Goal: Task Accomplishment & Management: Manage account settings

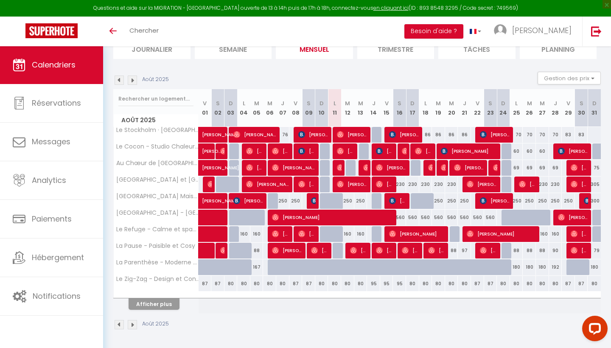
scroll to position [66, 0]
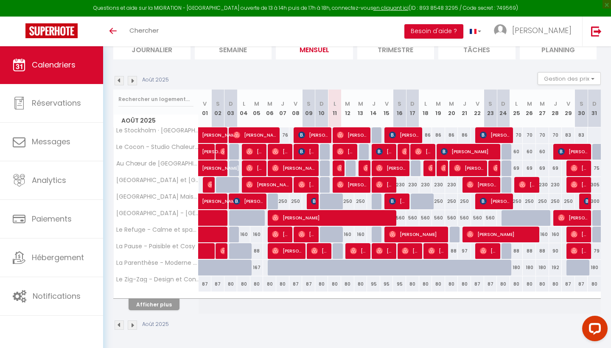
click at [164, 308] on button "Afficher plus" at bounding box center [154, 304] width 51 height 11
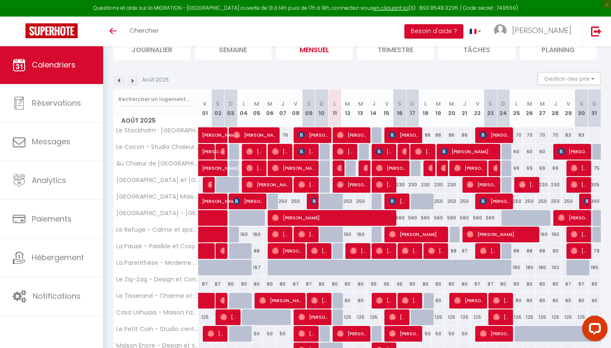
click at [355, 253] on img at bounding box center [353, 250] width 7 height 7
select select "OK"
select select "0"
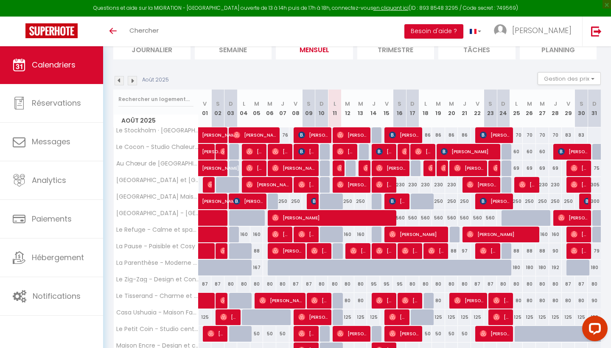
select select "1"
select select
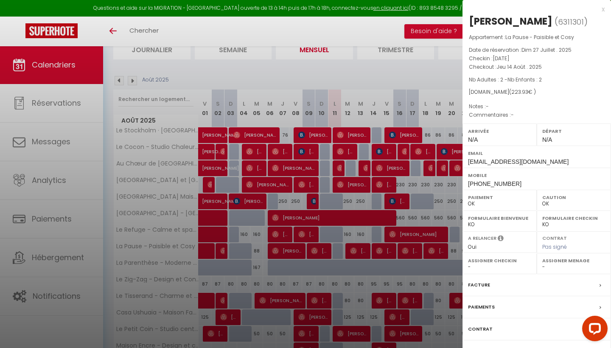
click at [379, 104] on div at bounding box center [305, 174] width 611 height 348
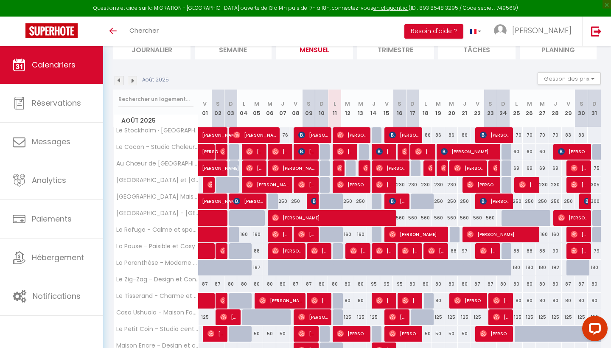
click at [379, 255] on span "[PERSON_NAME]" at bounding box center [384, 251] width 17 height 16
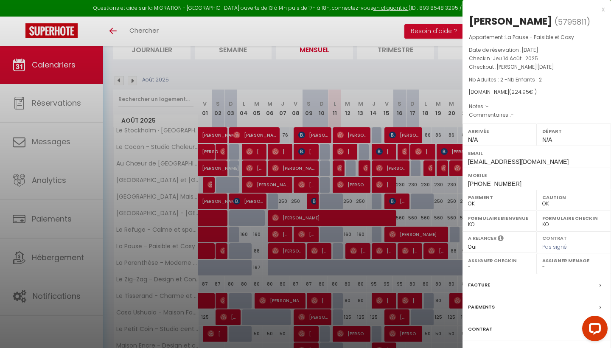
click at [387, 190] on div at bounding box center [305, 174] width 611 height 348
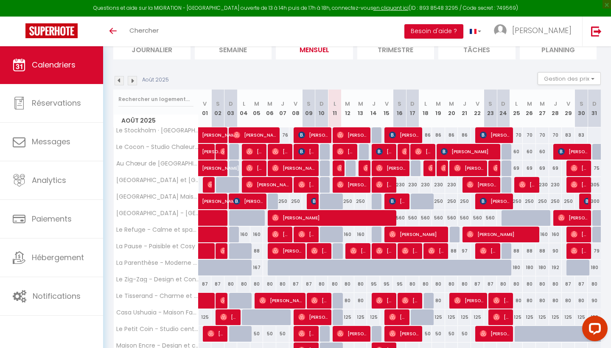
click at [409, 251] on span "[PERSON_NAME]" at bounding box center [410, 251] width 17 height 16
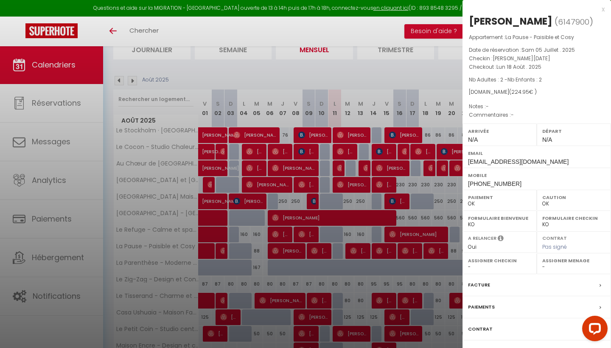
click at [426, 192] on div at bounding box center [305, 174] width 611 height 348
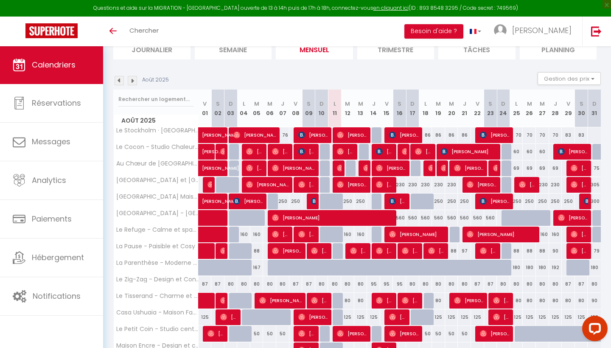
click at [435, 249] on img at bounding box center [431, 250] width 7 height 7
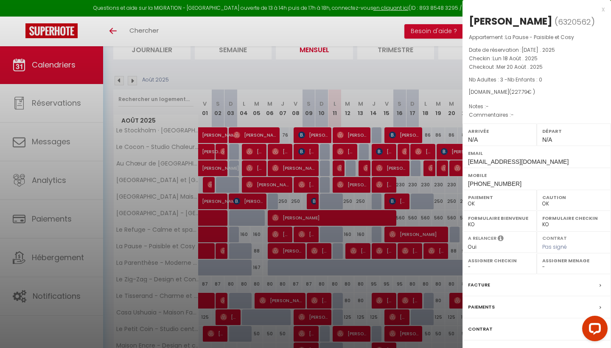
click at [415, 208] on div at bounding box center [305, 174] width 611 height 348
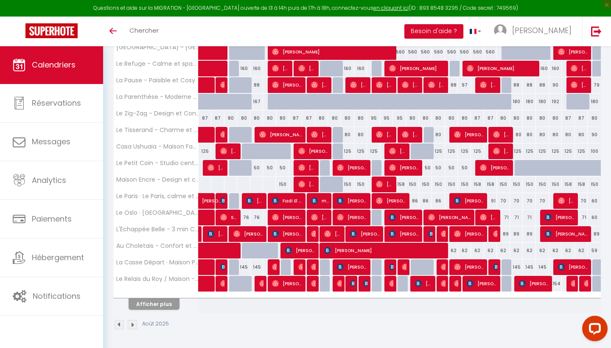
scroll to position [231, 0]
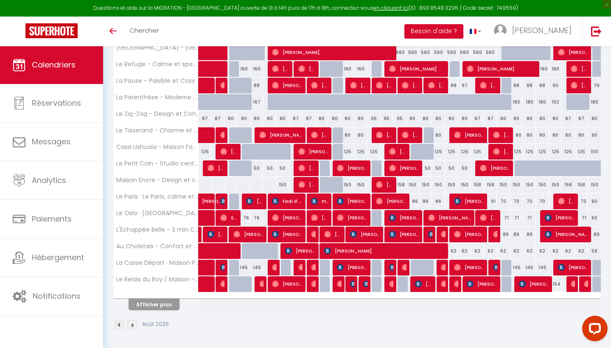
click at [168, 309] on button "Afficher plus" at bounding box center [154, 304] width 51 height 11
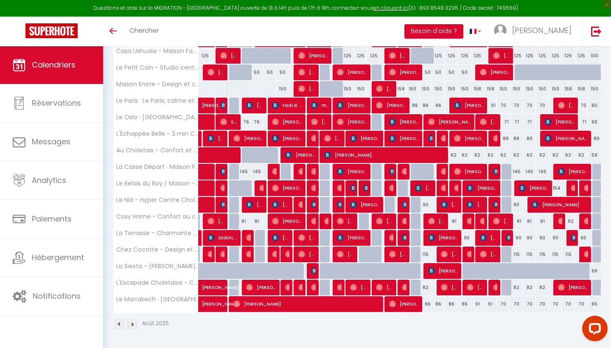
scroll to position [326, 0]
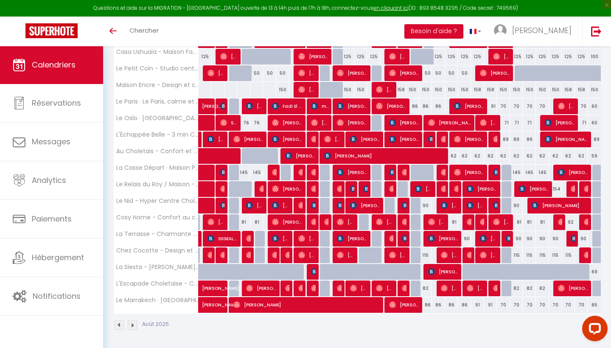
click at [312, 270] on img at bounding box center [314, 271] width 7 height 7
select select "KO"
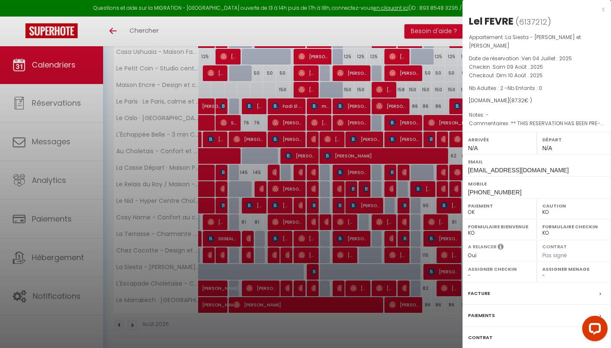
click at [371, 203] on div at bounding box center [305, 174] width 611 height 348
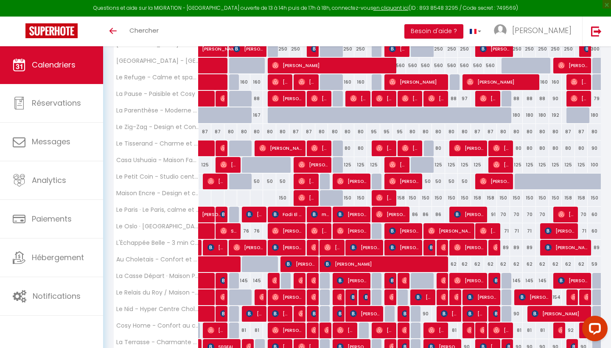
scroll to position [218, 0]
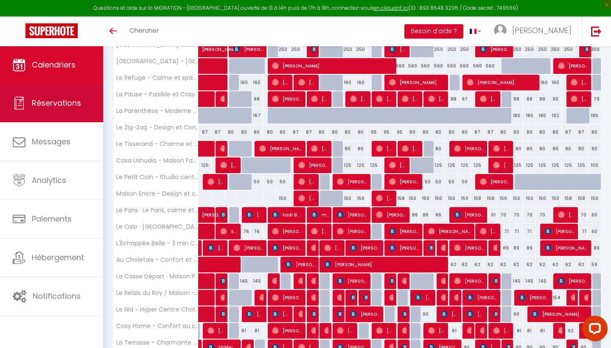
click at [29, 101] on link "Réservations" at bounding box center [51, 103] width 103 height 38
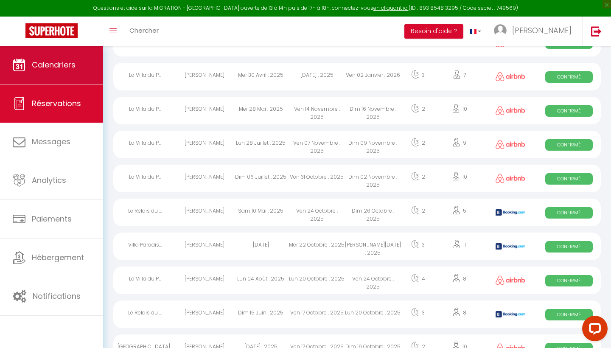
click at [69, 74] on link "Calendriers" at bounding box center [51, 65] width 103 height 38
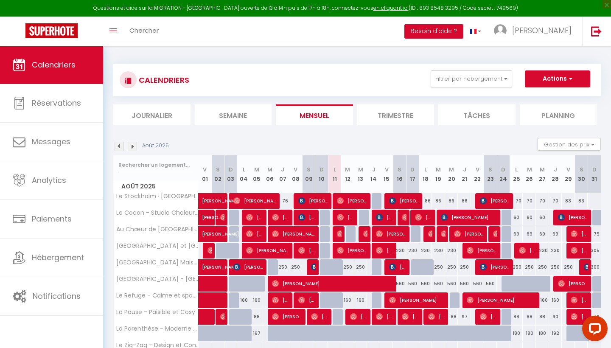
click at [122, 146] on img at bounding box center [119, 146] width 9 height 9
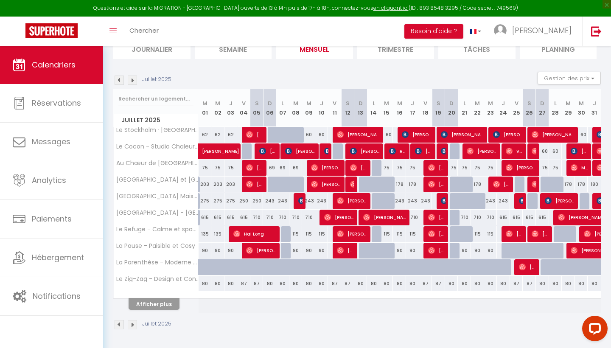
scroll to position [66, 0]
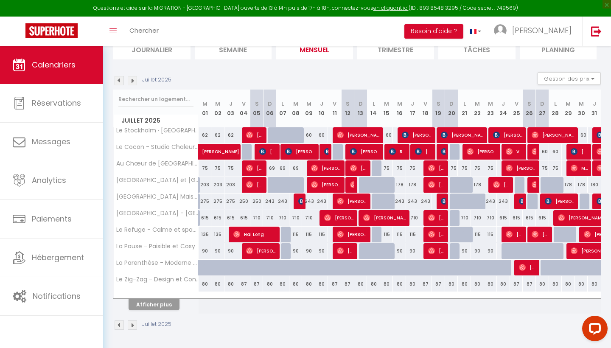
click at [163, 310] on button "Afficher plus" at bounding box center [154, 304] width 51 height 11
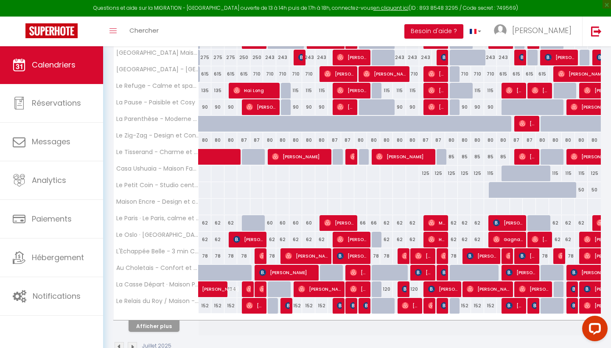
scroll to position [210, 0]
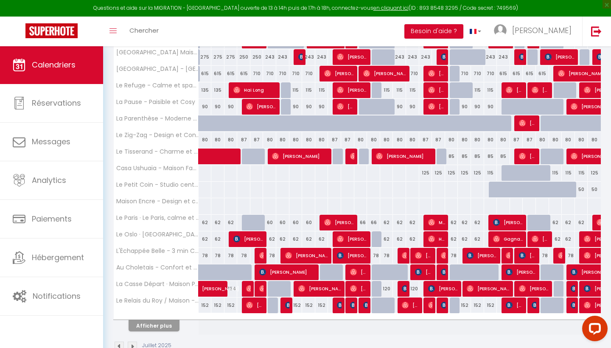
click at [285, 268] on span "Tirila Loredana" at bounding box center [287, 272] width 57 height 16
select select "OK"
select select "KO"
select select "0"
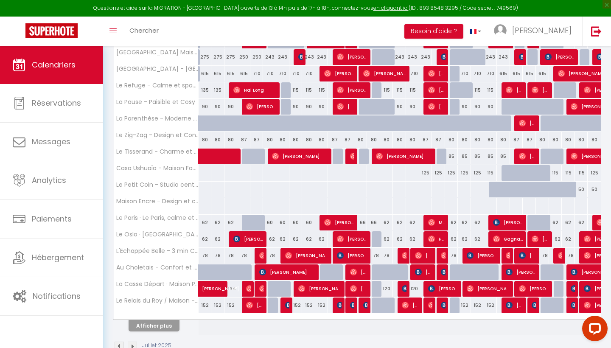
select select "1"
select select
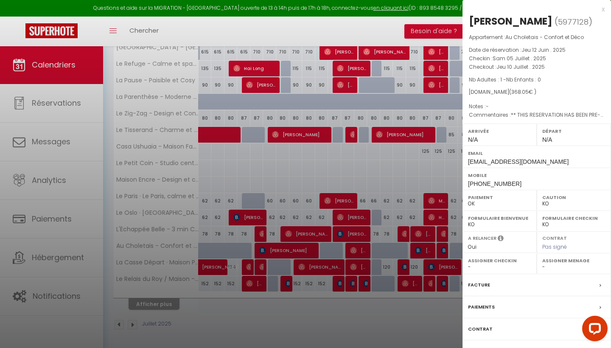
scroll to position [231, 0]
click at [486, 309] on label "Paiements" at bounding box center [481, 307] width 27 height 9
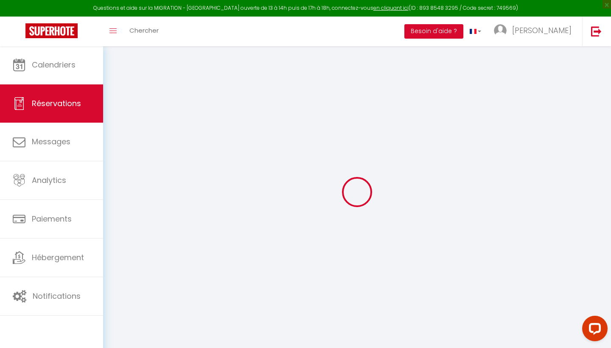
select select
checkbox input "false"
select select
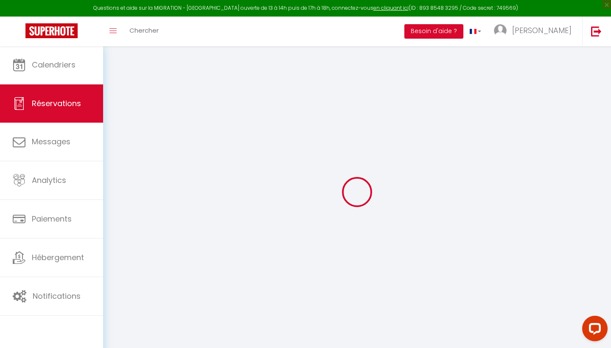
checkbox input "false"
type textarea "** THIS RESERVATION HAS BEEN PRE-PAID ** BOOKING NOTE : Payment charge is EUR 5…"
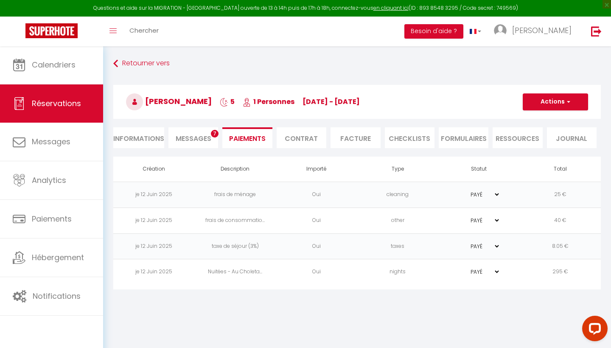
click at [76, 104] on span "Réservations" at bounding box center [56, 103] width 49 height 11
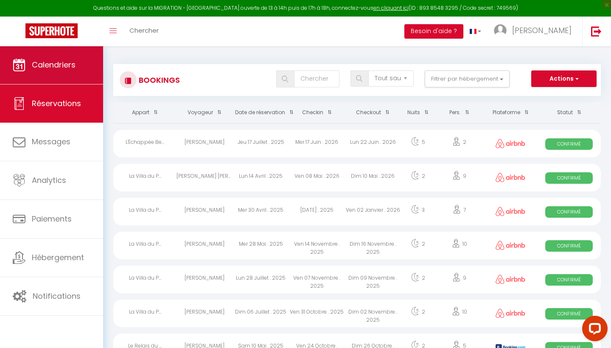
click at [58, 56] on link "Calendriers" at bounding box center [51, 65] width 103 height 38
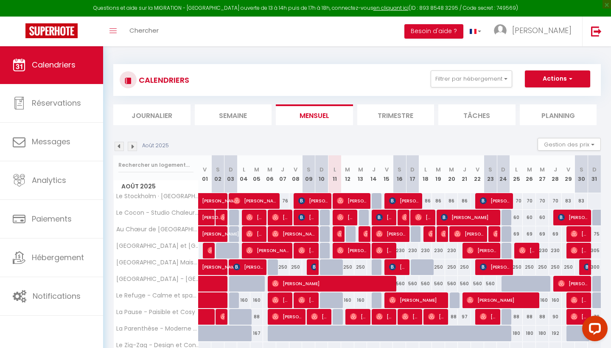
click at [122, 145] on img at bounding box center [119, 146] width 9 height 9
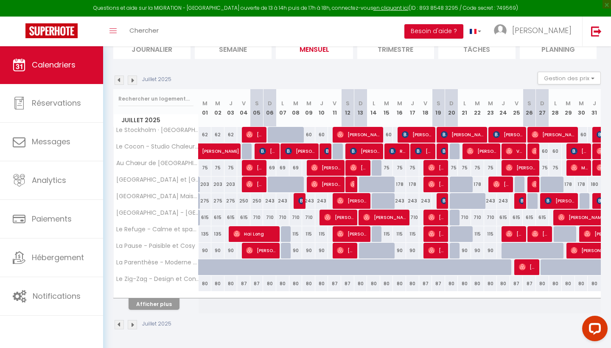
scroll to position [66, 0]
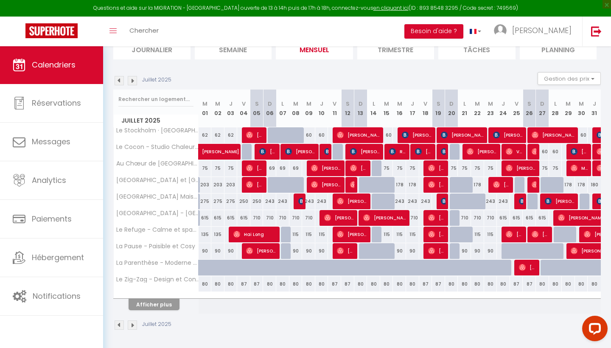
click at [168, 306] on button "Afficher plus" at bounding box center [154, 304] width 51 height 11
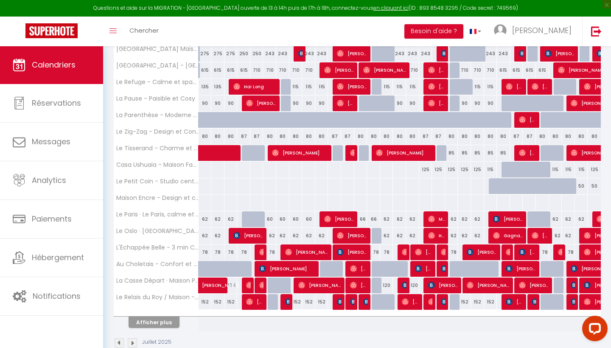
scroll to position [214, 0]
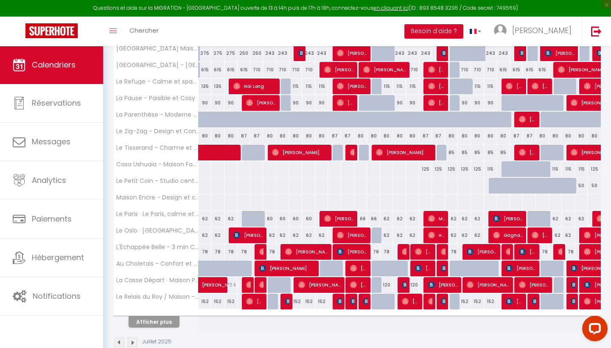
click at [359, 268] on span "Cathia Madeleine Muriel Madeleine Muriel Cohin" at bounding box center [358, 268] width 17 height 16
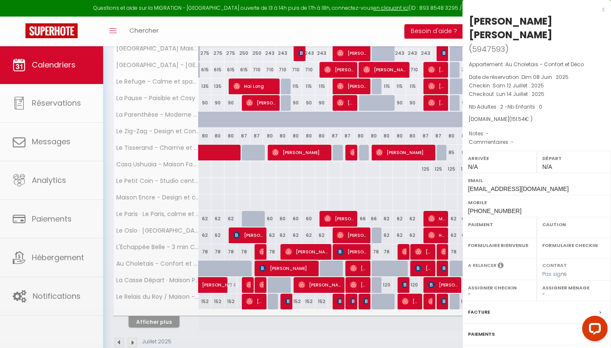
select select "OK"
select select "0"
select select "1"
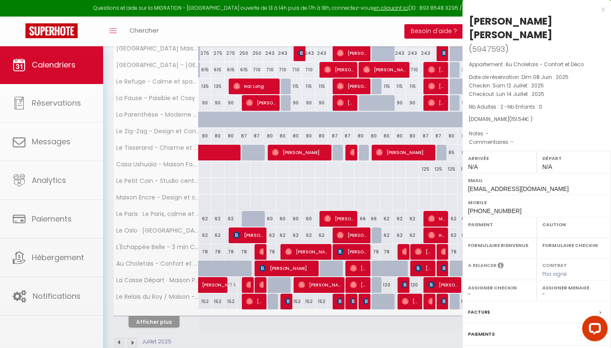
select select
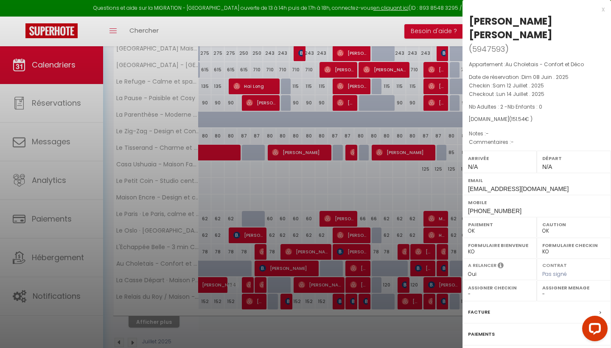
click at [366, 207] on div at bounding box center [305, 174] width 611 height 348
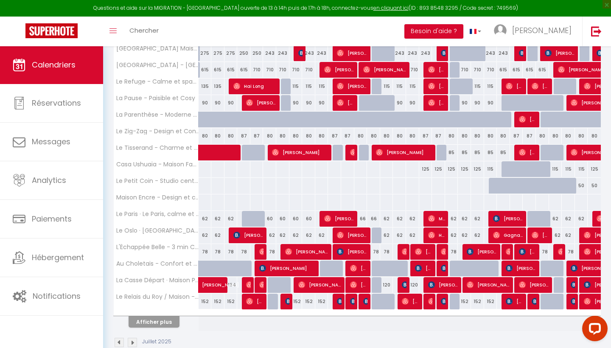
click at [422, 268] on img at bounding box center [418, 268] width 7 height 7
select select "KO"
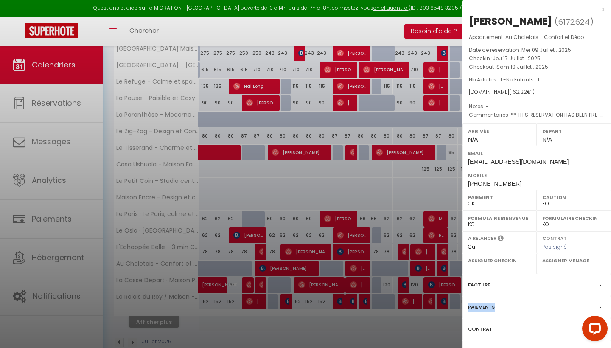
click at [499, 289] on div "Facture" at bounding box center [537, 285] width 149 height 22
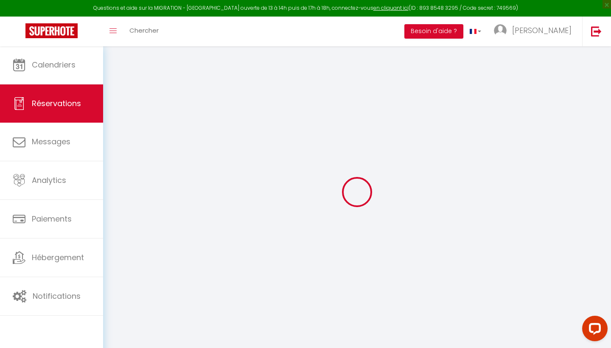
select select "cleaning"
select select "other"
select select "taxes"
select select
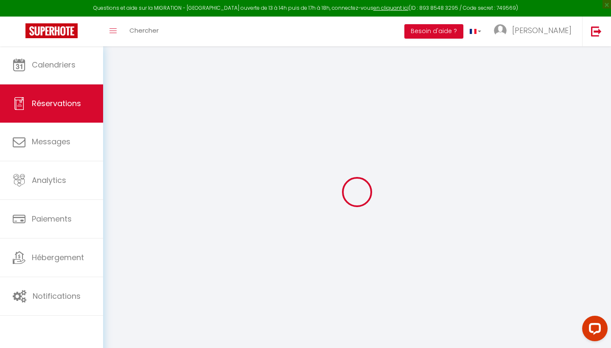
checkbox input "false"
select select
checkbox input "false"
type textarea "** THIS RESERVATION HAS BEEN PRE-PAID ** BOOKING NOTE : Payment charge is EUR 2…"
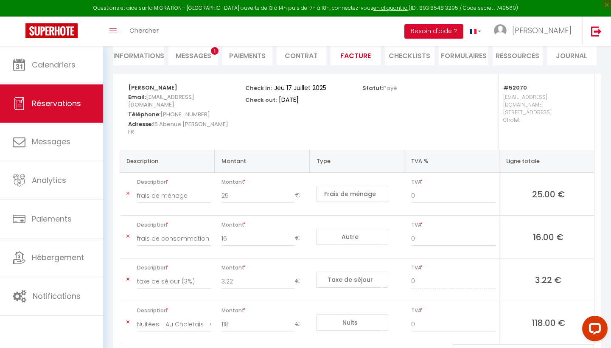
scroll to position [119, 0]
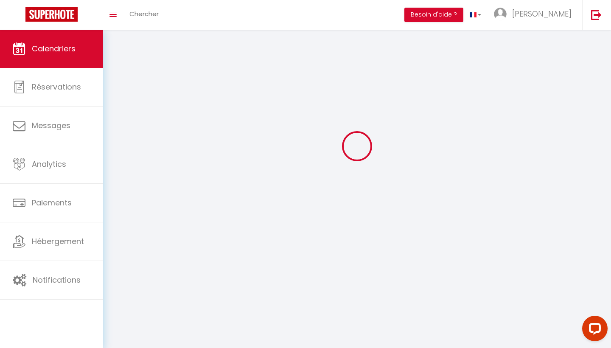
scroll to position [30, 0]
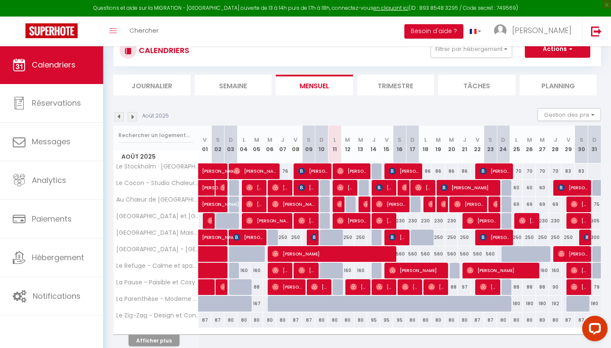
click at [119, 113] on img at bounding box center [119, 116] width 9 height 9
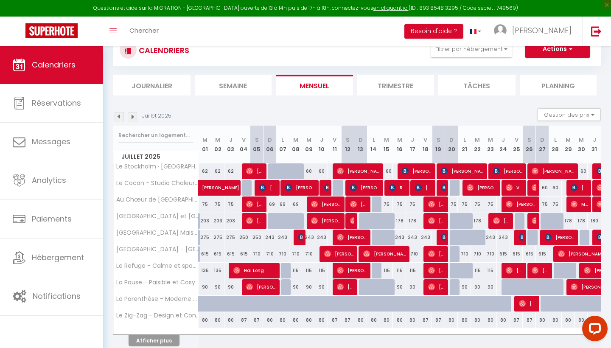
click at [151, 339] on button "Afficher plus" at bounding box center [154, 340] width 51 height 11
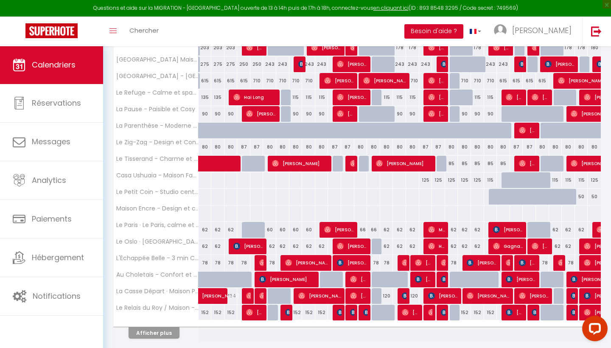
scroll to position [209, 0]
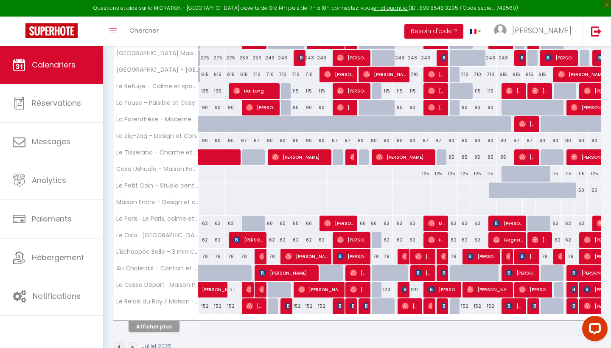
click at [445, 275] on img at bounding box center [444, 273] width 7 height 7
select select "OK"
select select "KO"
select select "0"
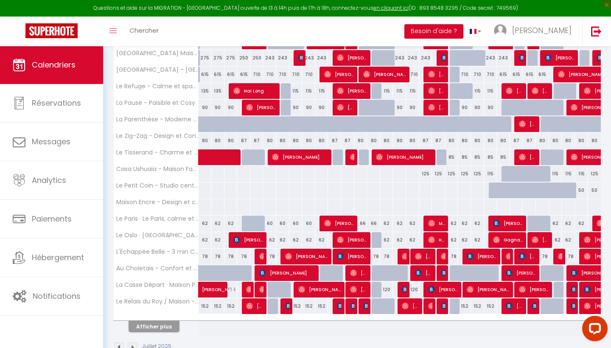
select select "1"
select select
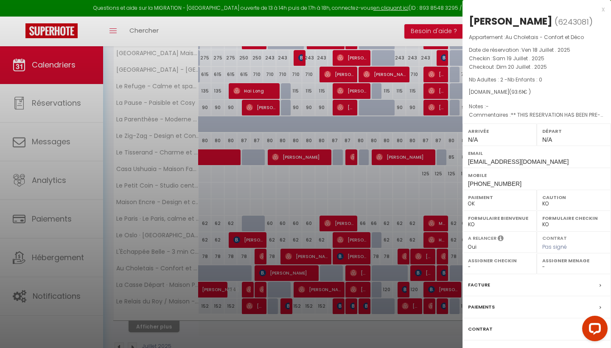
click at [421, 273] on div at bounding box center [305, 174] width 611 height 348
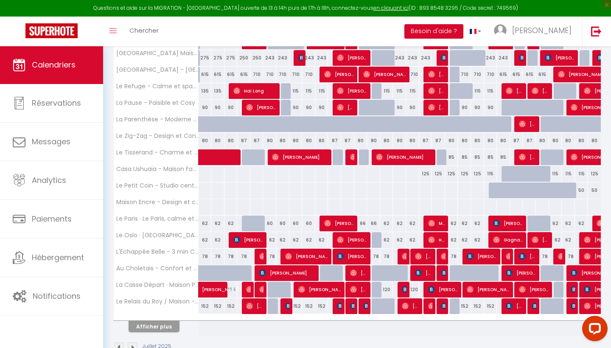
click at [421, 273] on img at bounding box center [418, 273] width 7 height 7
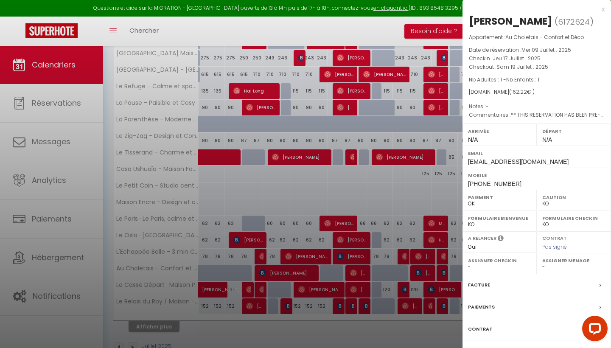
click at [411, 243] on div at bounding box center [305, 174] width 611 height 348
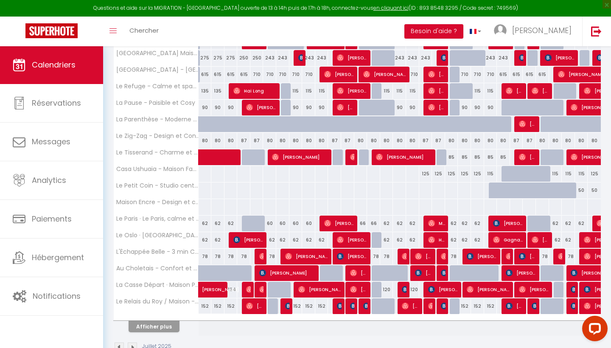
click at [445, 275] on img at bounding box center [444, 273] width 7 height 7
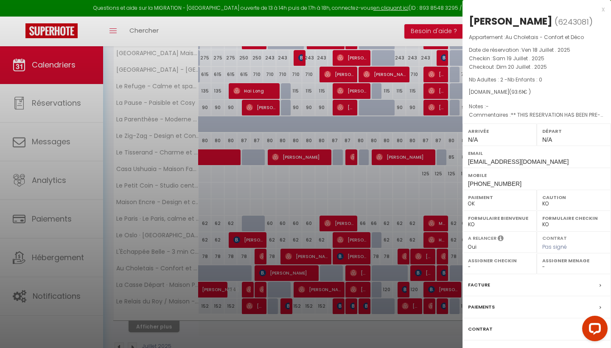
click at [401, 205] on div at bounding box center [305, 174] width 611 height 348
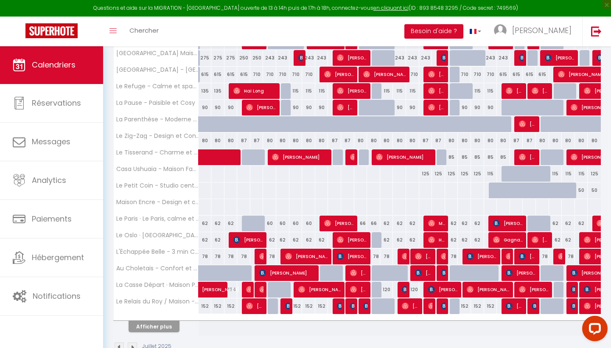
click at [444, 278] on span "Clément Heurtault" at bounding box center [443, 273] width 4 height 16
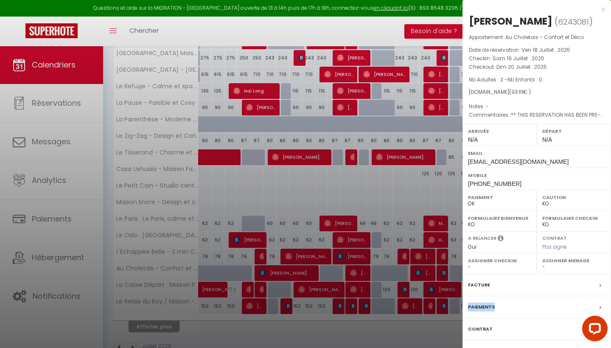
click at [517, 304] on div "Paiements" at bounding box center [537, 307] width 149 height 22
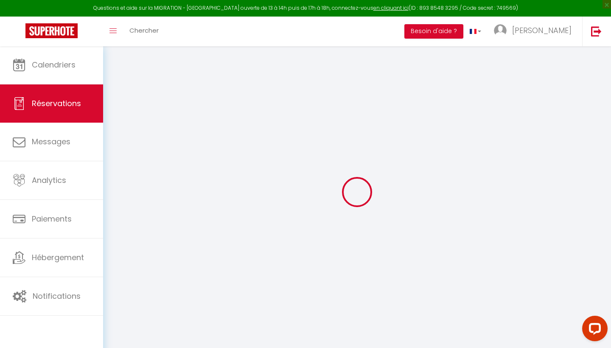
select select
checkbox input "false"
select select
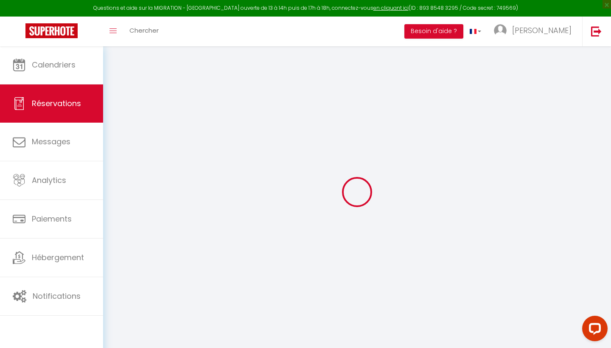
checkbox input "false"
type textarea "** THIS RESERVATION HAS BEEN PRE-PAID ** BOOKING NOTE : Payment charge is EUR 1…"
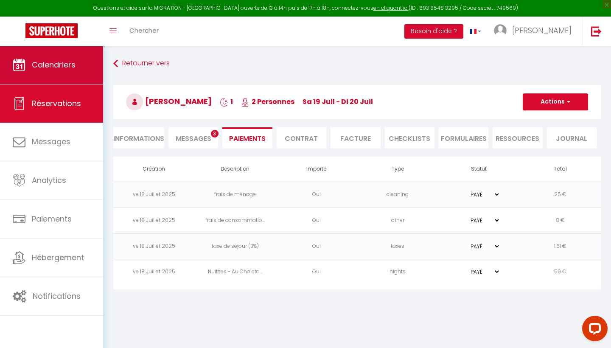
click at [60, 56] on link "Calendriers" at bounding box center [51, 65] width 103 height 38
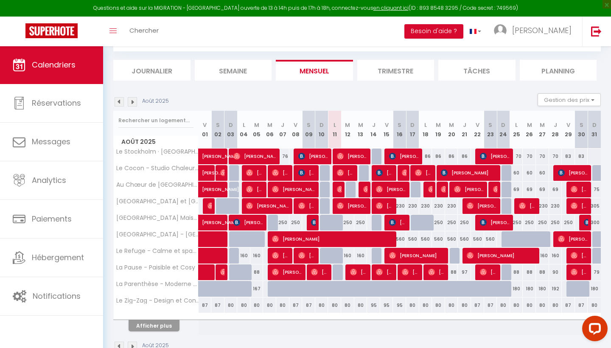
scroll to position [48, 0]
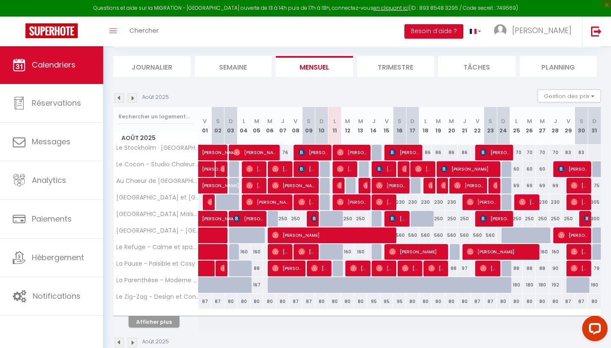
click at [156, 325] on button "Afficher plus" at bounding box center [154, 321] width 51 height 11
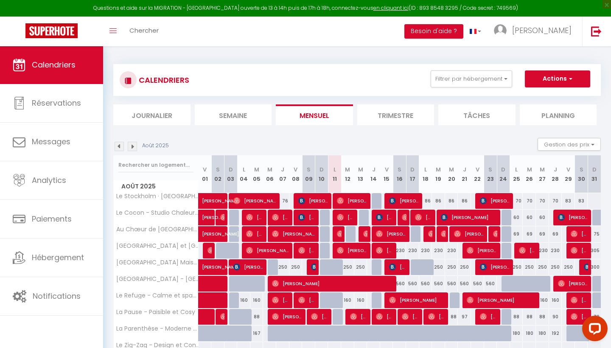
scroll to position [0, 0]
click at [121, 146] on img at bounding box center [119, 146] width 9 height 9
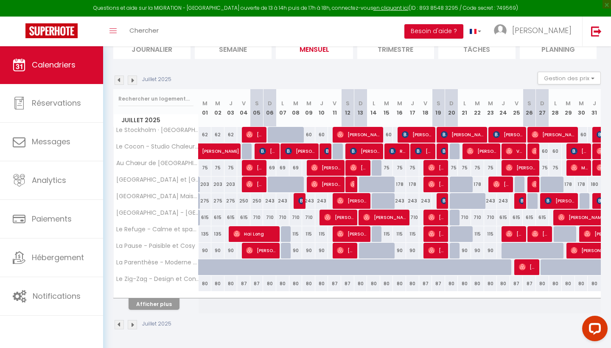
scroll to position [66, 0]
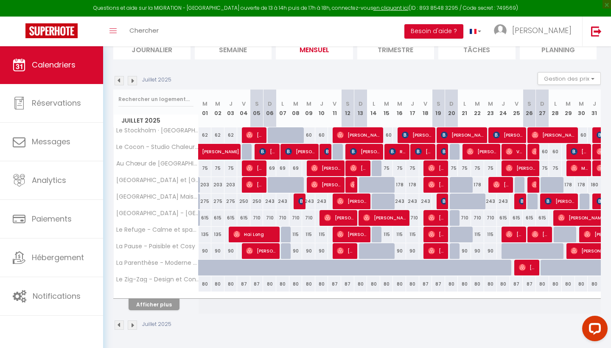
click at [160, 302] on button "Afficher plus" at bounding box center [154, 304] width 51 height 11
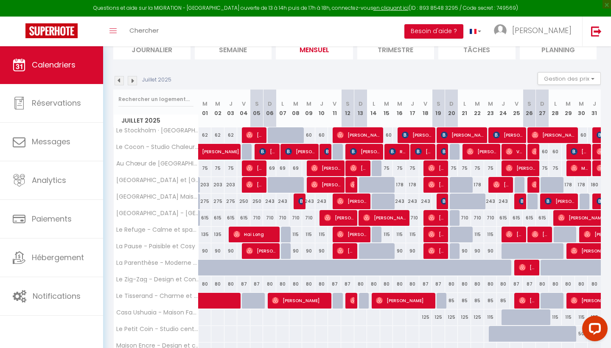
select select
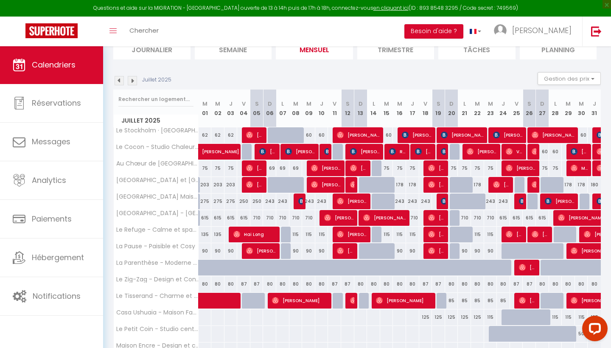
select select
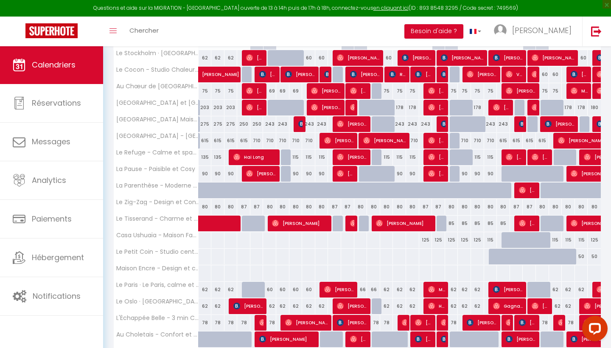
scroll to position [221, 0]
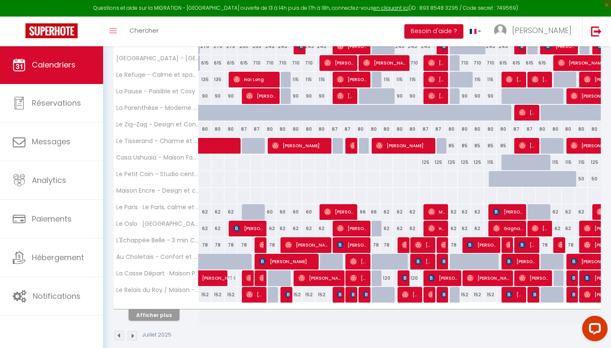
click at [518, 257] on span "isabelle besnard" at bounding box center [521, 261] width 31 height 16
select select "OK"
select select "KO"
select select "0"
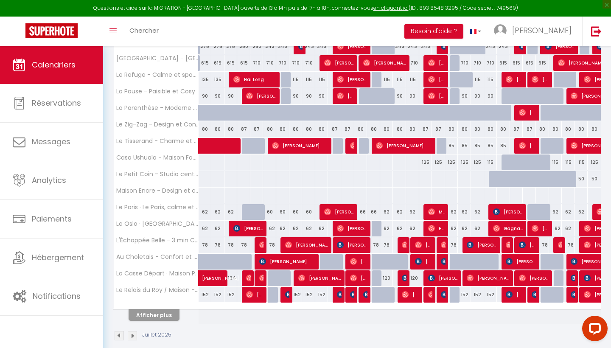
select select "1"
select select
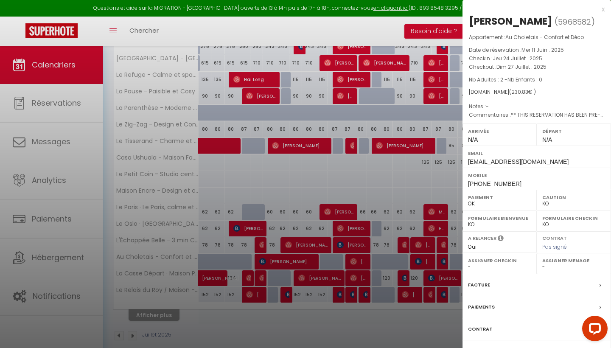
click at [486, 307] on label "Paiements" at bounding box center [481, 307] width 27 height 9
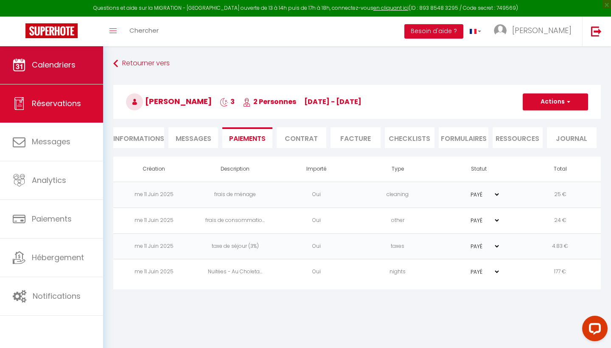
click at [65, 77] on link "Calendriers" at bounding box center [51, 65] width 103 height 38
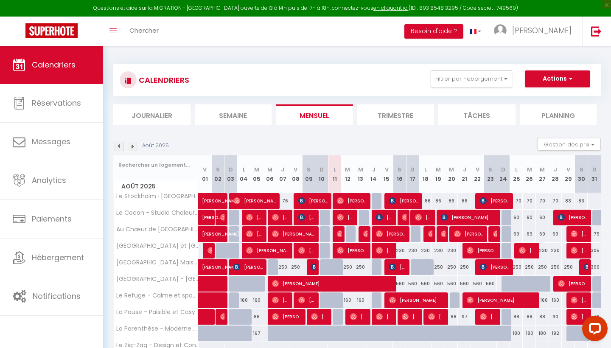
click at [120, 146] on img at bounding box center [119, 146] width 9 height 9
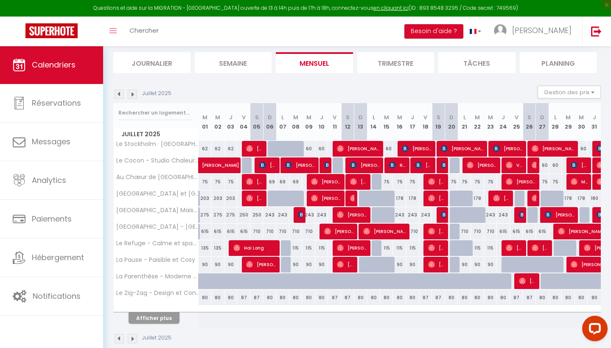
scroll to position [57, 0]
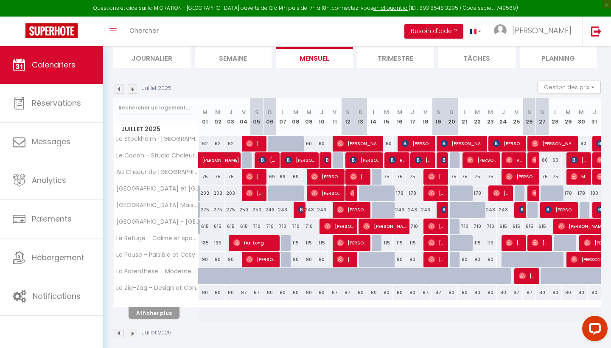
click at [154, 313] on button "Afficher plus" at bounding box center [154, 312] width 51 height 11
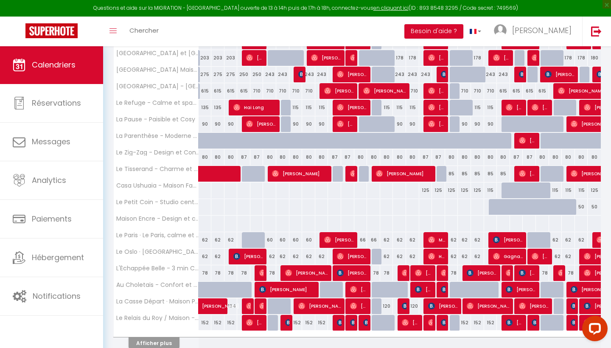
scroll to position [194, 0]
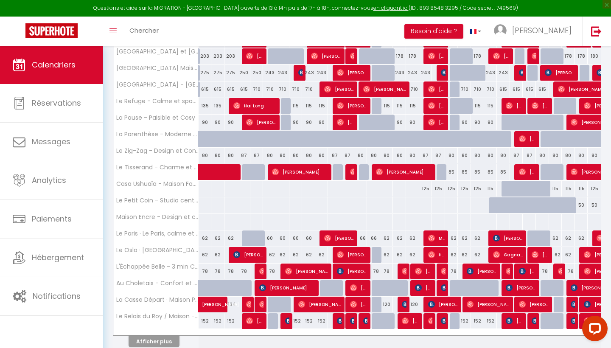
select select "OK"
select select "KO"
select select "0"
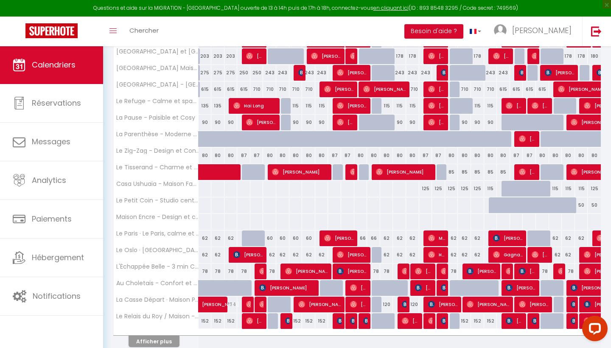
select select "1"
select select
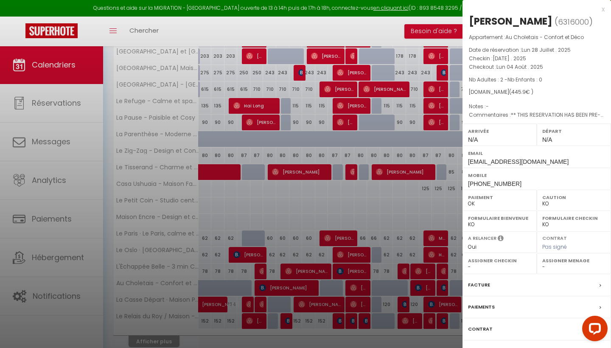
click at [376, 174] on div at bounding box center [305, 174] width 611 height 348
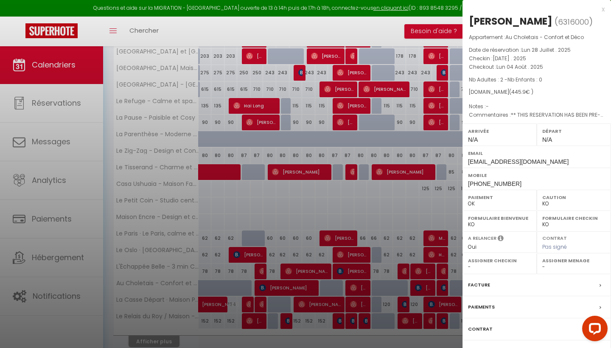
click at [483, 307] on label "Paiements" at bounding box center [481, 307] width 27 height 9
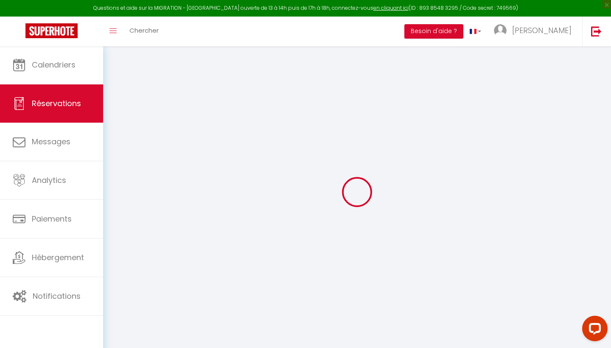
select select
checkbox input "false"
select select
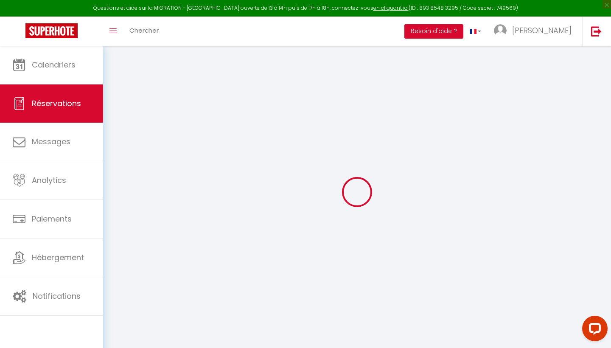
checkbox input "false"
type textarea "** THIS RESERVATION HAS BEEN PRE-PAID ** BOOKING NOTE : Payment charge is EUR 6…"
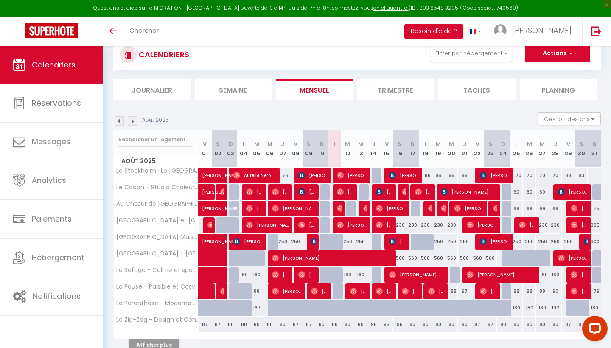
scroll to position [33, 0]
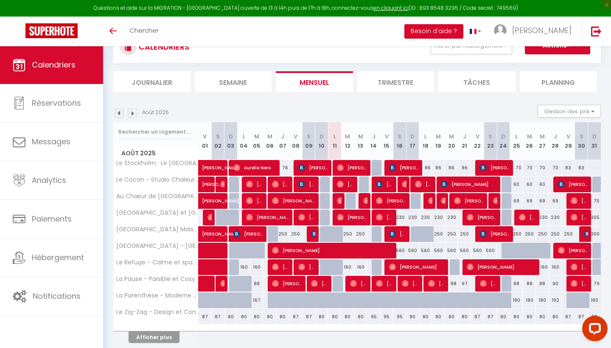
click at [163, 341] on button "Afficher plus" at bounding box center [154, 337] width 51 height 11
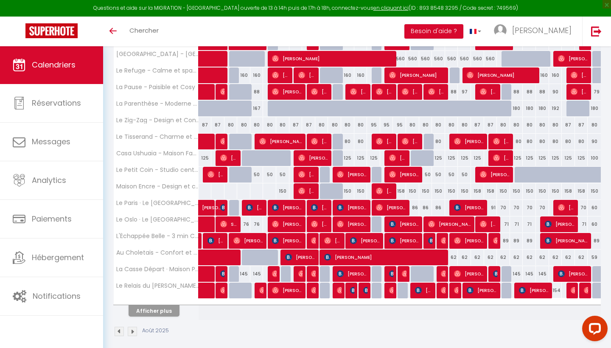
scroll to position [226, 0]
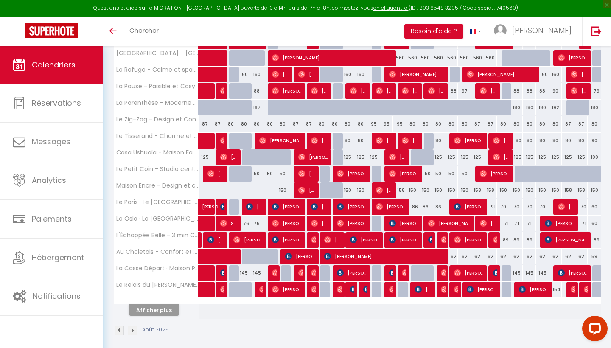
click at [421, 292] on img at bounding box center [418, 289] width 7 height 7
select select "OK"
select select "KO"
select select "0"
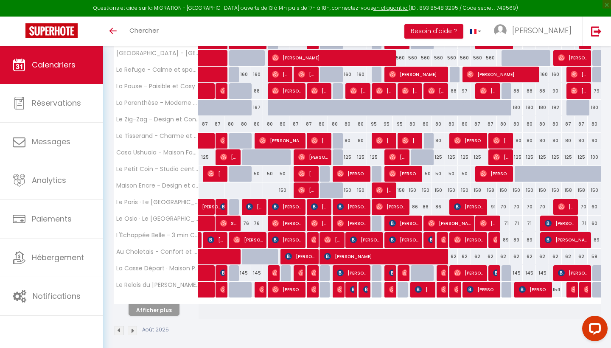
select select "1"
select select
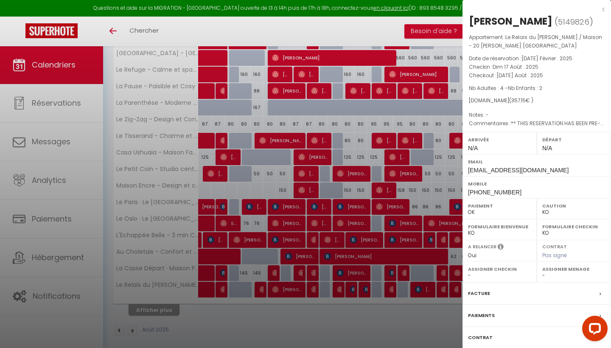
click at [388, 274] on div at bounding box center [305, 174] width 611 height 348
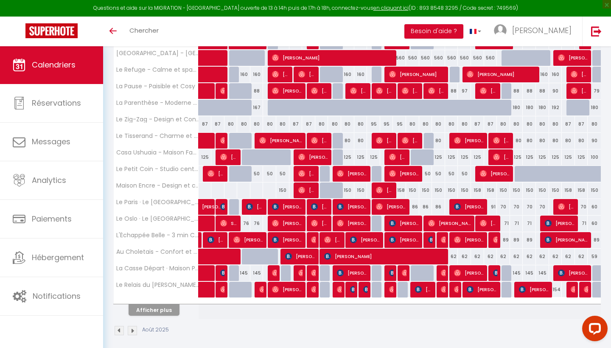
click at [391, 290] on img at bounding box center [392, 289] width 7 height 7
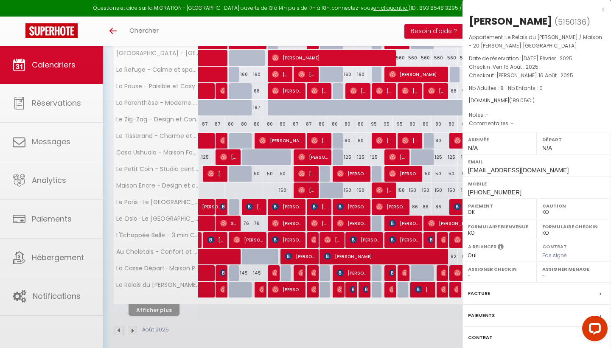
select select "OK"
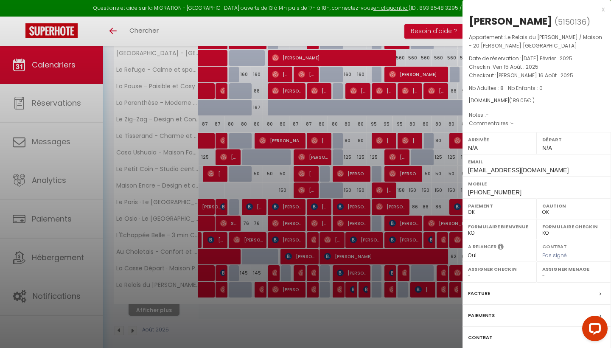
click at [378, 280] on div at bounding box center [305, 174] width 611 height 348
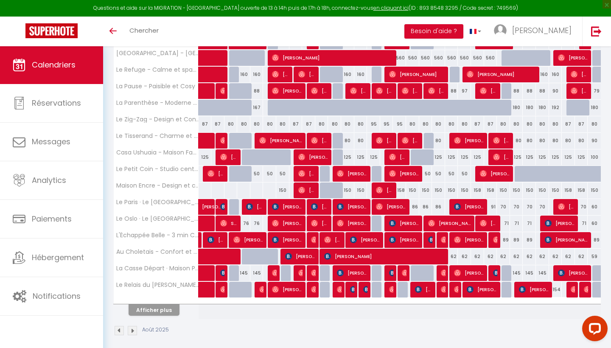
click at [166, 313] on button "Afficher plus" at bounding box center [154, 309] width 51 height 11
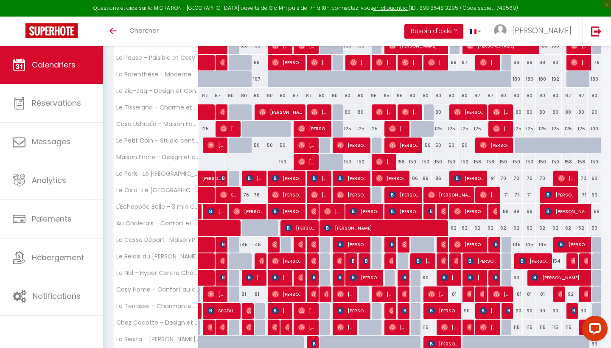
scroll to position [256, 0]
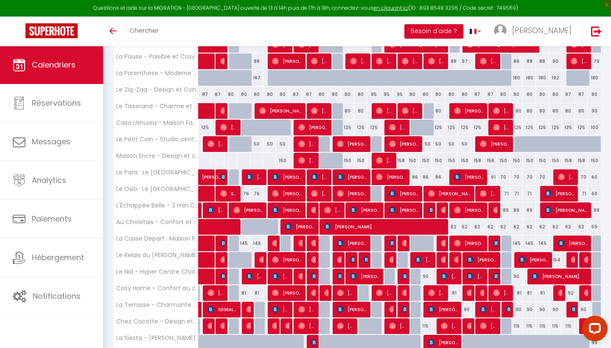
click at [407, 276] on div at bounding box center [402, 277] width 13 height 16
type input "90"
type input "Dim 17 Août 2025"
type input "Lun 18 Août 2025"
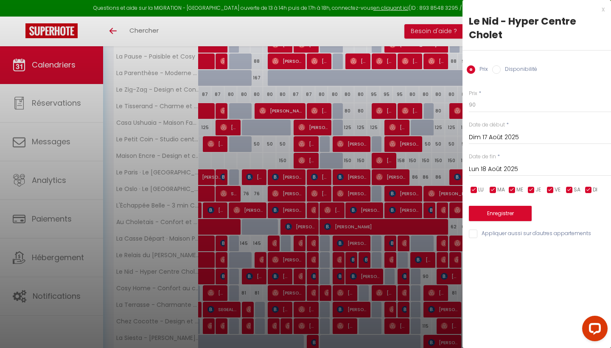
click at [391, 260] on div at bounding box center [305, 174] width 611 height 348
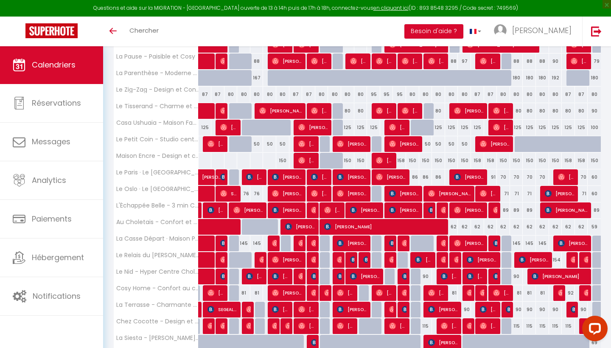
click at [405, 278] on img at bounding box center [405, 276] width 7 height 7
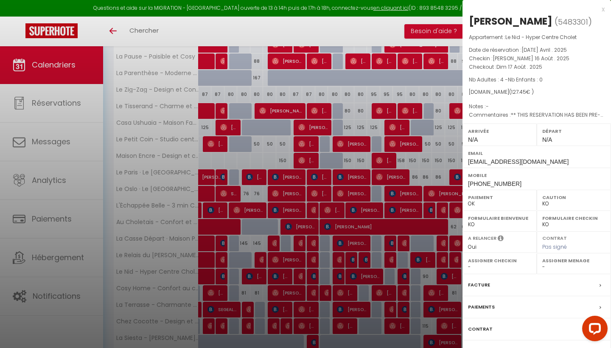
click at [330, 199] on div at bounding box center [305, 174] width 611 height 348
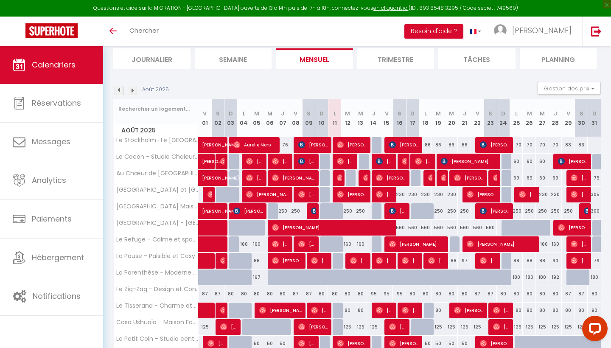
scroll to position [56, 0]
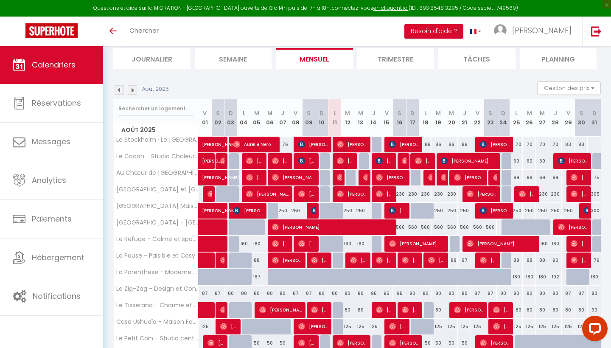
click at [444, 250] on span "[PERSON_NAME]" at bounding box center [417, 244] width 57 height 16
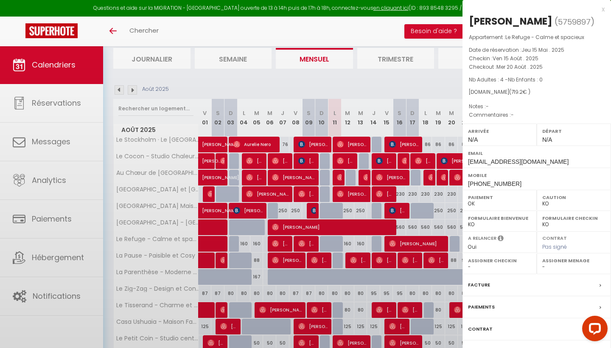
select select "OK"
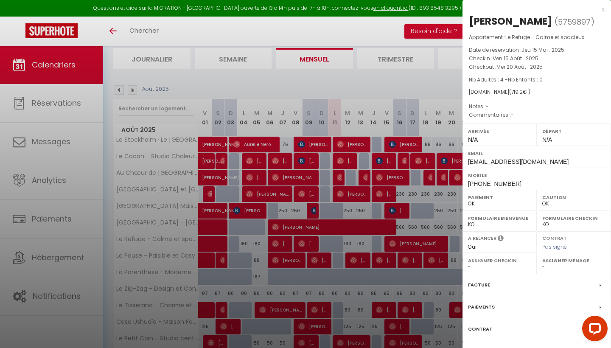
click at [419, 224] on div at bounding box center [305, 174] width 611 height 348
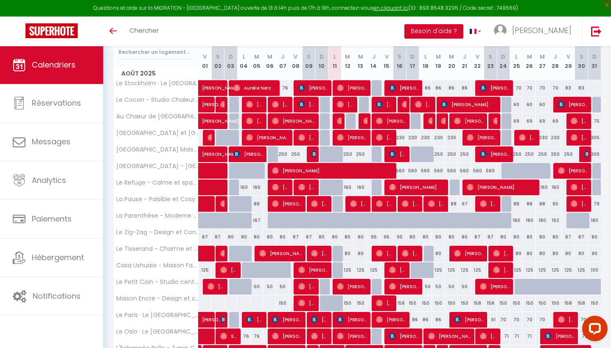
scroll to position [109, 0]
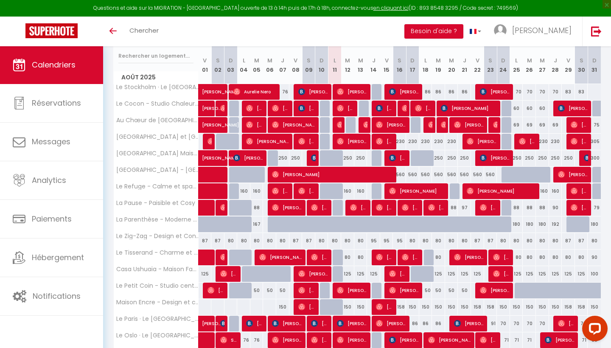
click at [402, 140] on div "230" at bounding box center [399, 142] width 13 height 16
type input "230"
type input "Sam 16 Août 2025"
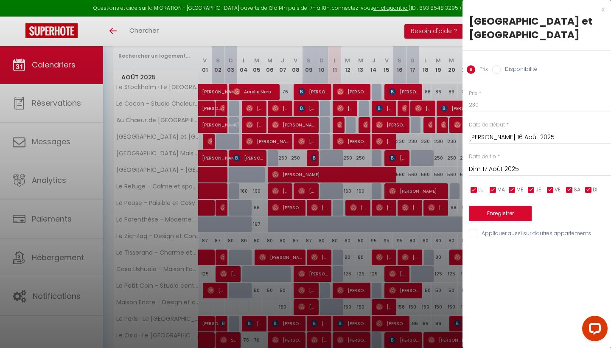
click at [501, 164] on input "Dim 17 Août 2025" at bounding box center [540, 169] width 142 height 11
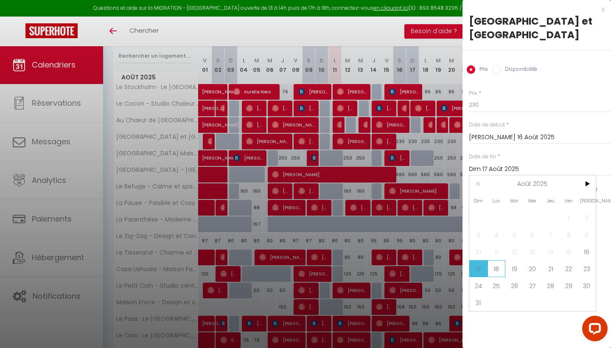
click at [503, 266] on span "18" at bounding box center [497, 268] width 18 height 17
type input "Lun 18 Août 2025"
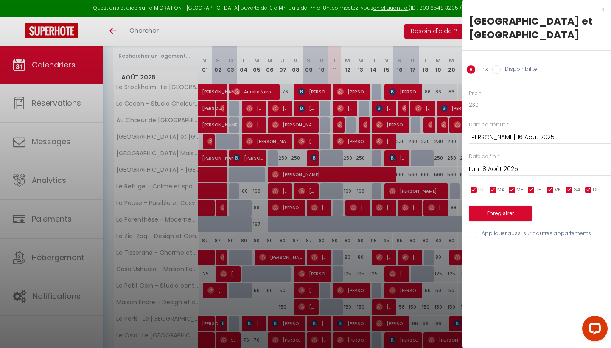
click at [502, 75] on div "Prix Disponibilité" at bounding box center [537, 65] width 149 height 28
click at [507, 70] on label "Disponibilité" at bounding box center [519, 69] width 37 height 9
click at [501, 70] on input "Disponibilité" at bounding box center [496, 69] width 8 height 8
radio input "true"
radio input "false"
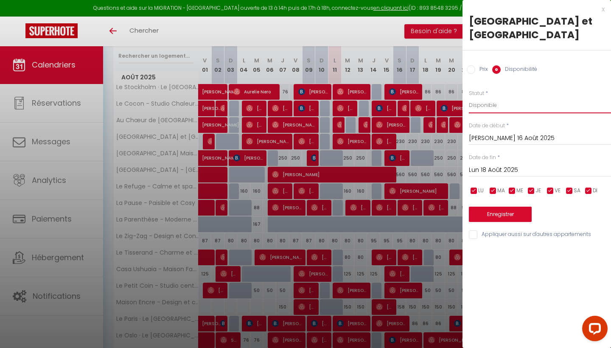
select select "0"
click at [504, 216] on button "Enregistrer" at bounding box center [500, 214] width 63 height 15
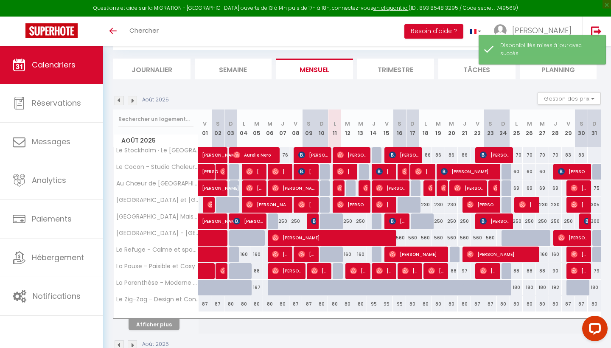
scroll to position [65, 0]
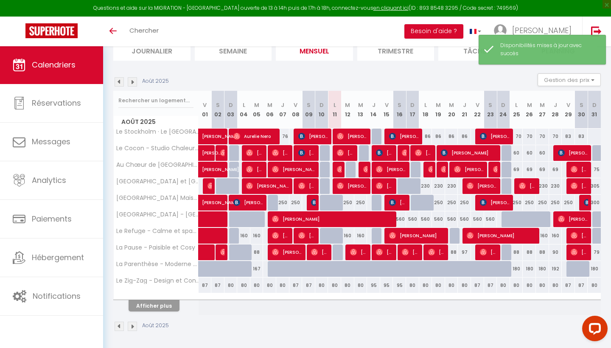
click at [169, 307] on button "Afficher plus" at bounding box center [154, 305] width 51 height 11
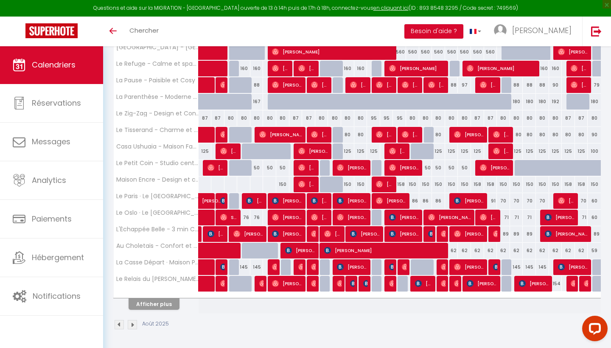
scroll to position [231, 0]
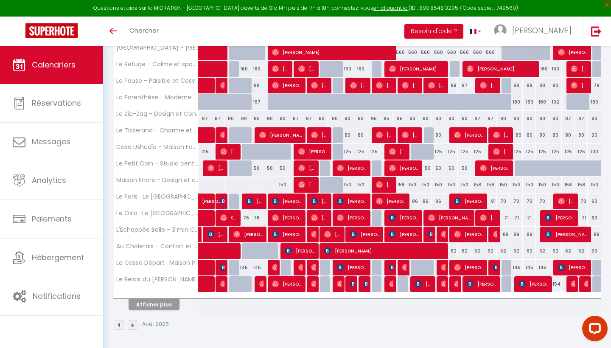
click at [440, 270] on div at bounding box center [443, 268] width 13 height 16
click at [444, 269] on img at bounding box center [444, 267] width 7 height 7
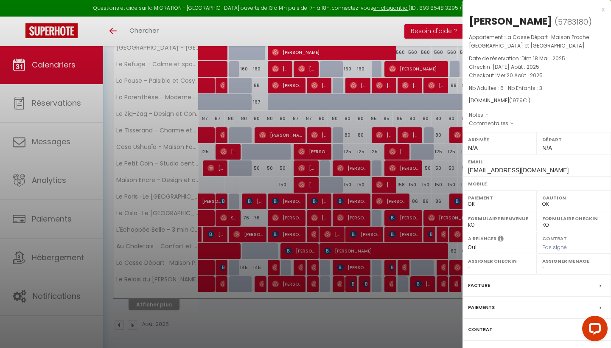
click at [433, 268] on div at bounding box center [305, 174] width 611 height 348
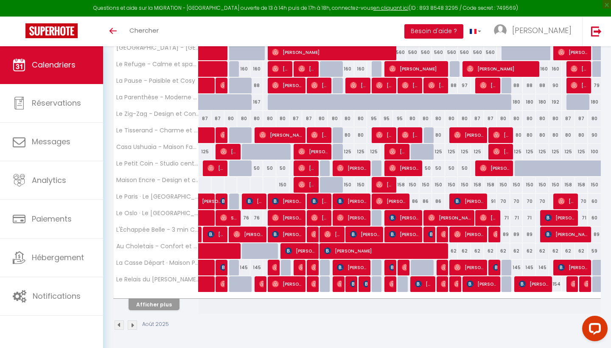
click at [149, 306] on button "Afficher plus" at bounding box center [154, 304] width 51 height 11
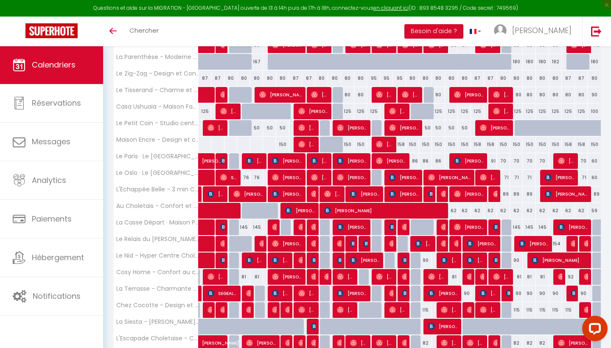
scroll to position [306, 0]
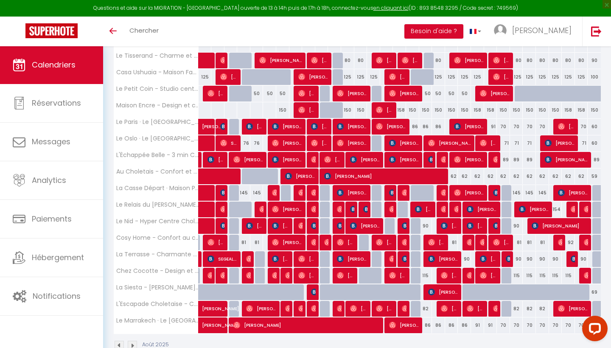
click at [429, 277] on div "115" at bounding box center [425, 276] width 13 height 16
select select "1"
type input "Lun 18 Août 2025"
type input "Mar 19 Août 2025"
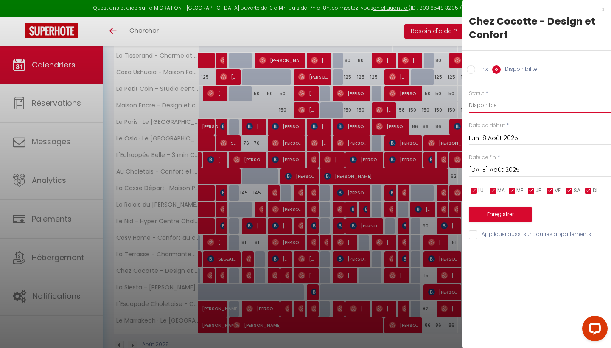
select select "0"
click at [503, 214] on button "Enregistrer" at bounding box center [500, 214] width 63 height 15
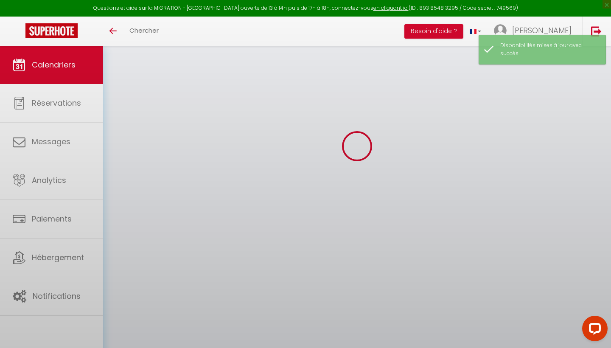
scroll to position [46, 0]
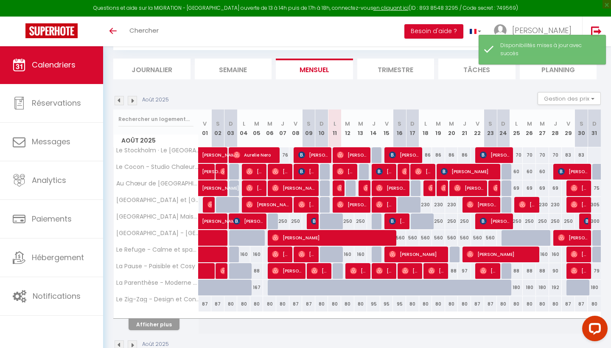
click at [169, 320] on button "Afficher plus" at bounding box center [154, 324] width 51 height 11
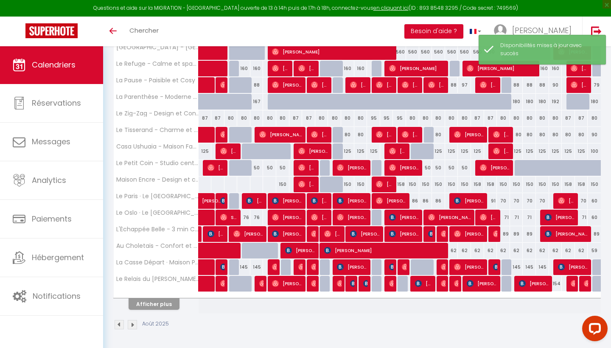
scroll to position [231, 0]
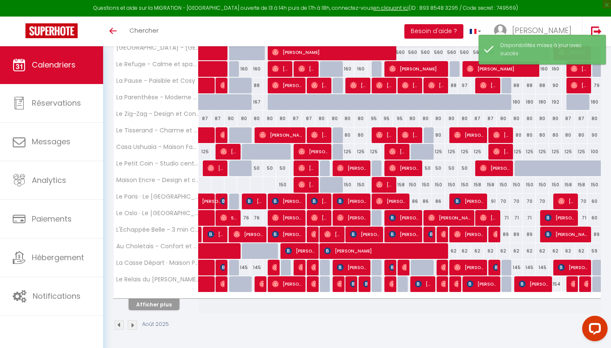
click at [141, 305] on button "Afficher plus" at bounding box center [154, 304] width 51 height 11
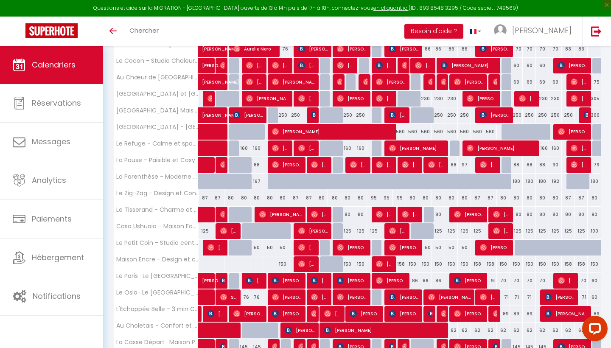
scroll to position [161, 0]
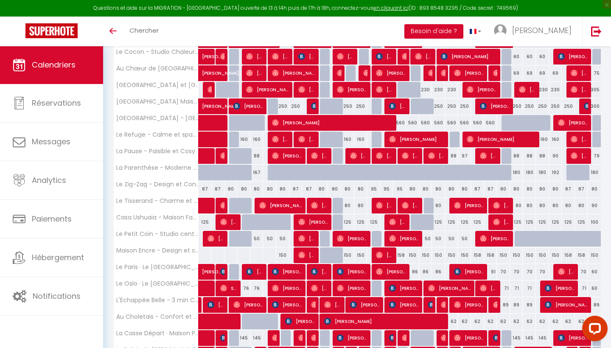
click at [411, 209] on span "[PERSON_NAME]" at bounding box center [410, 205] width 17 height 16
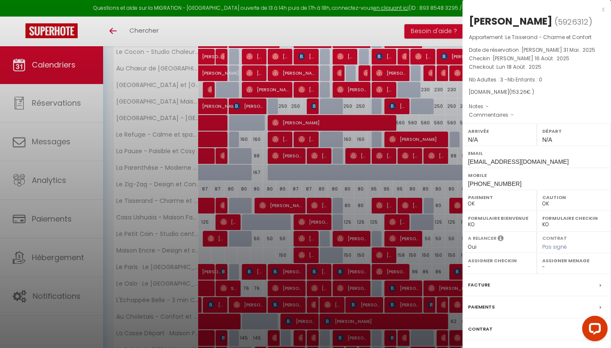
click at [413, 221] on div at bounding box center [305, 174] width 611 height 348
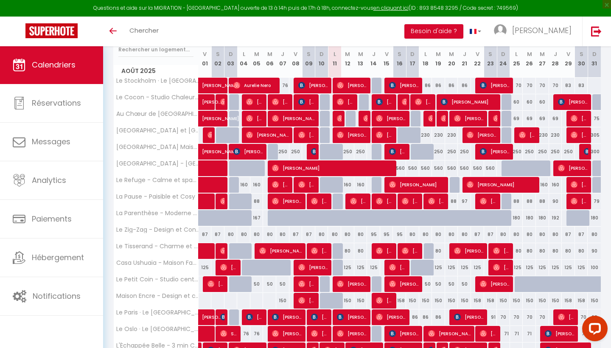
scroll to position [116, 0]
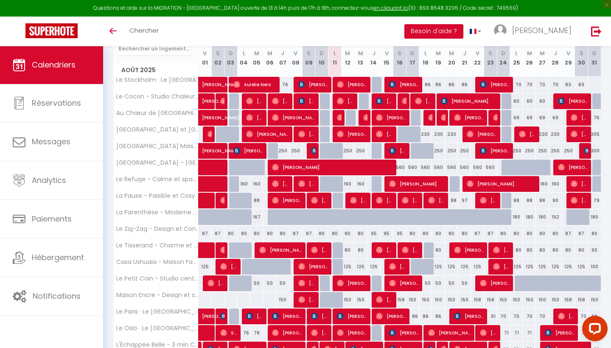
click at [376, 300] on img at bounding box center [379, 299] width 7 height 7
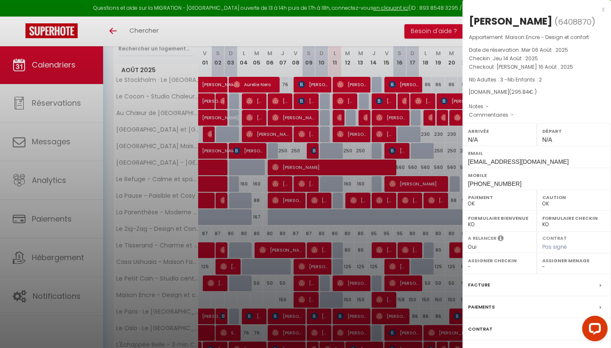
click at [383, 258] on div at bounding box center [305, 174] width 611 height 348
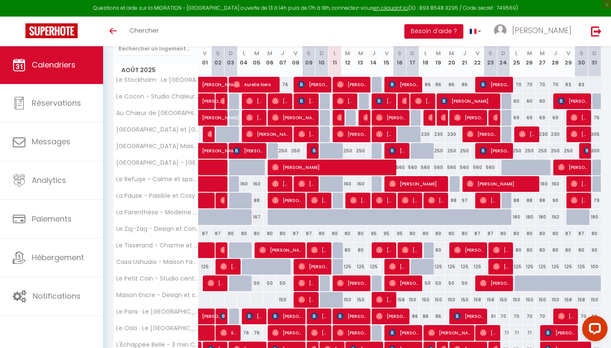
click at [385, 300] on span "[PERSON_NAME]" at bounding box center [384, 300] width 17 height 16
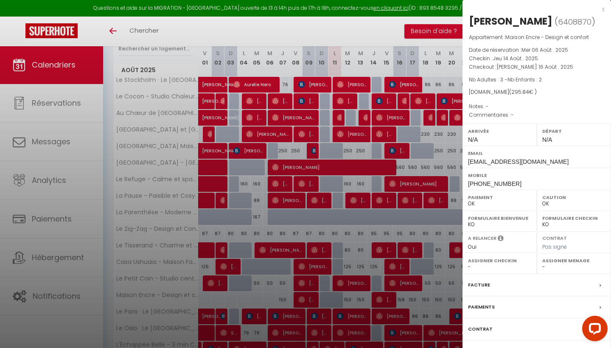
click at [390, 232] on div at bounding box center [305, 174] width 611 height 348
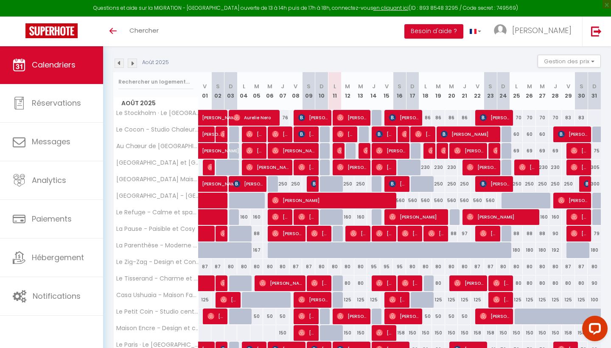
scroll to position [83, 0]
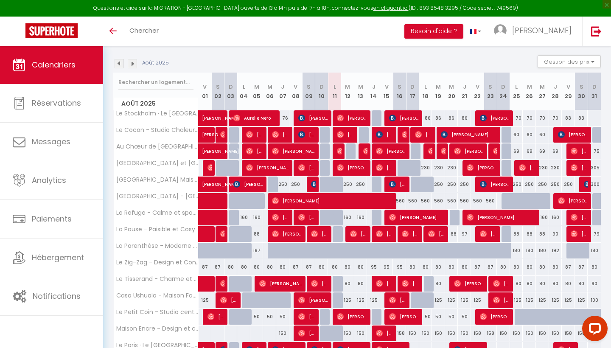
click at [132, 61] on img at bounding box center [132, 63] width 9 height 9
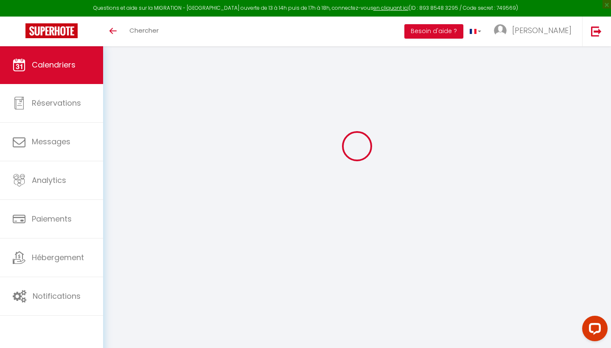
scroll to position [46, 0]
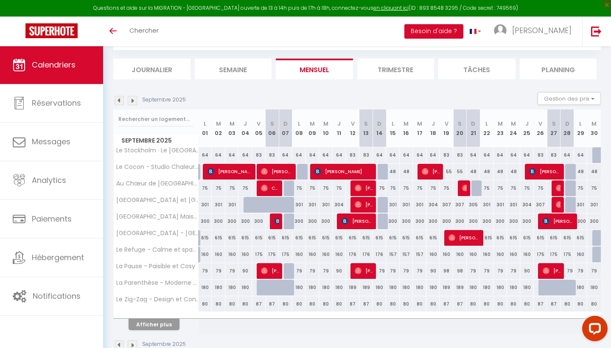
click at [168, 320] on button "Afficher plus" at bounding box center [154, 324] width 51 height 11
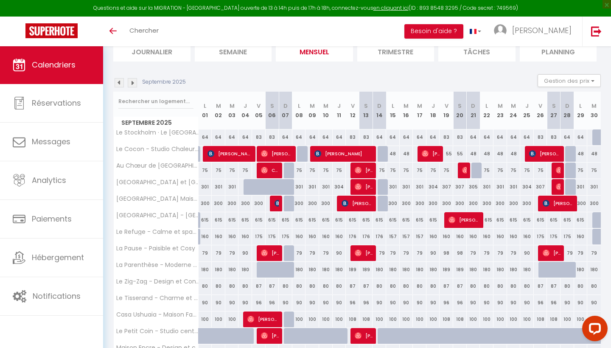
scroll to position [62, 0]
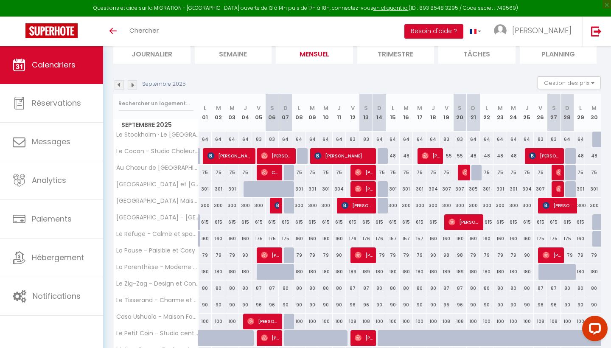
click at [119, 83] on img at bounding box center [119, 84] width 9 height 9
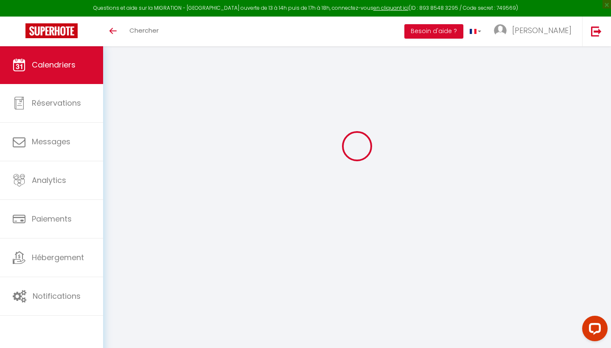
scroll to position [46, 0]
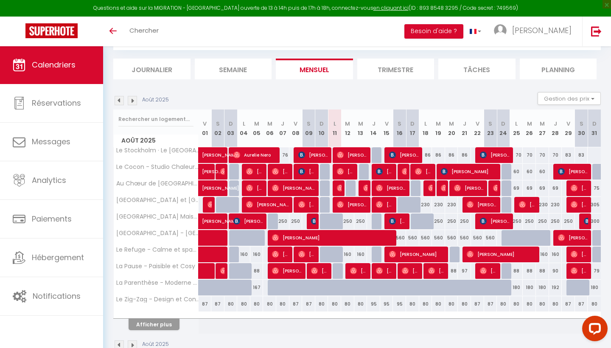
click at [135, 105] on div "Août 2025 Gestion des prix Nb Nuits minimum Règles Disponibilité" at bounding box center [357, 100] width 488 height 17
click at [134, 101] on img at bounding box center [132, 100] width 9 height 9
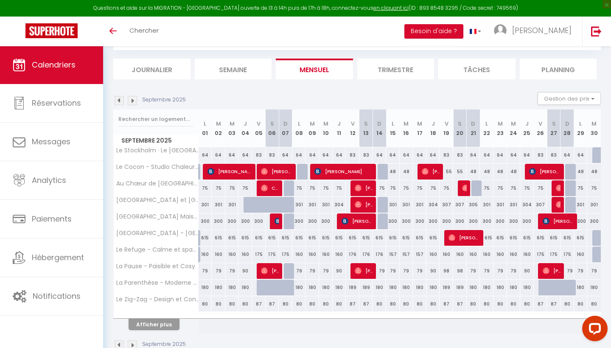
click at [122, 99] on img at bounding box center [119, 100] width 9 height 9
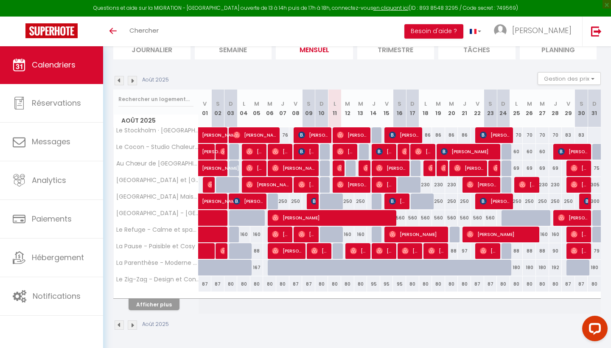
click at [171, 305] on button "Afficher plus" at bounding box center [154, 304] width 51 height 11
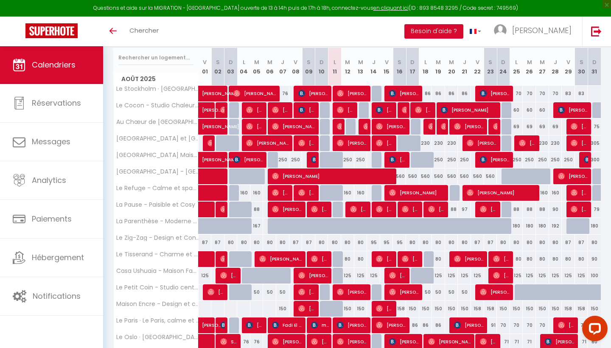
scroll to position [107, 0]
